Goal: Task Accomplishment & Management: Complete application form

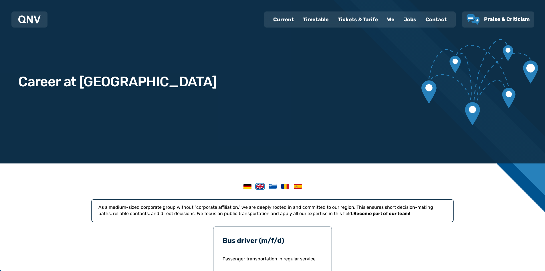
click at [285, 18] on font "Current" at bounding box center [283, 19] width 21 height 6
select select "*"
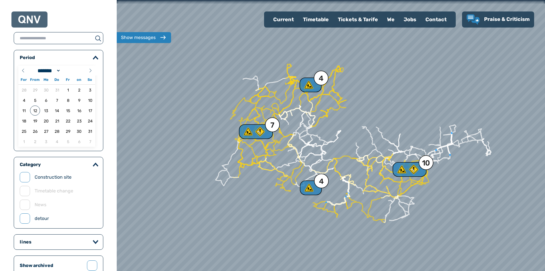
click at [37, 20] on img at bounding box center [29, 19] width 22 height 8
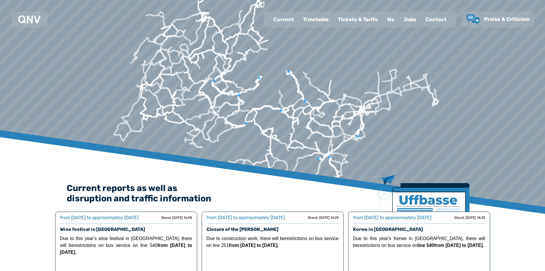
click at [413, 18] on div "Jobs" at bounding box center [410, 19] width 22 height 15
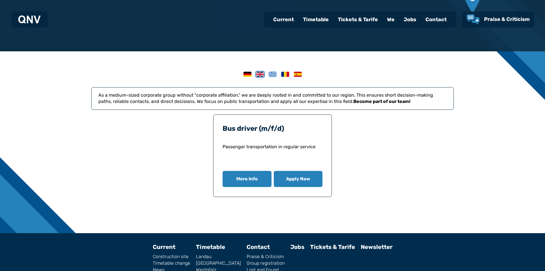
scroll to position [115, 0]
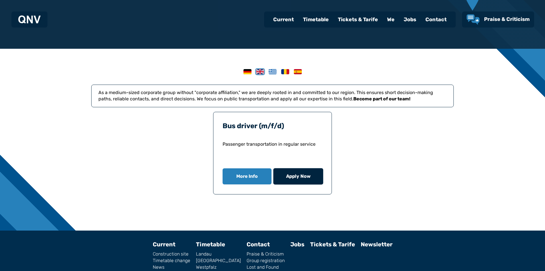
click at [295, 177] on font "Apply Now" at bounding box center [298, 175] width 25 height 5
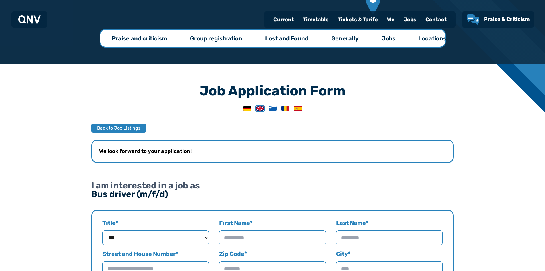
scroll to position [86, 0]
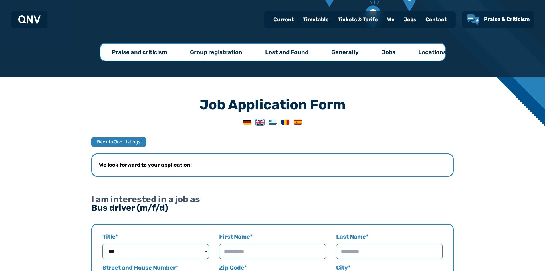
click at [391, 52] on font "Jobs" at bounding box center [389, 52] width 14 height 7
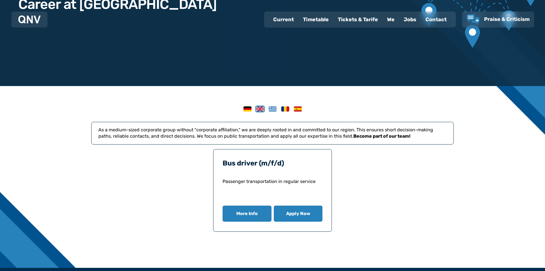
scroll to position [86, 0]
